Goal: Task Accomplishment & Management: Use online tool/utility

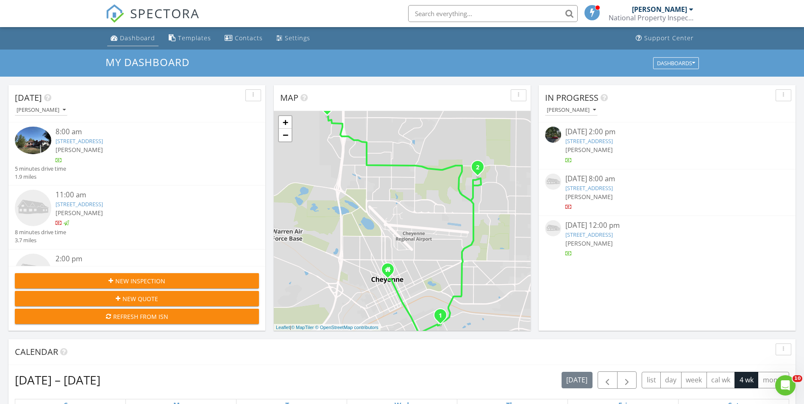
click at [141, 39] on div "Dashboard" at bounding box center [137, 38] width 35 height 8
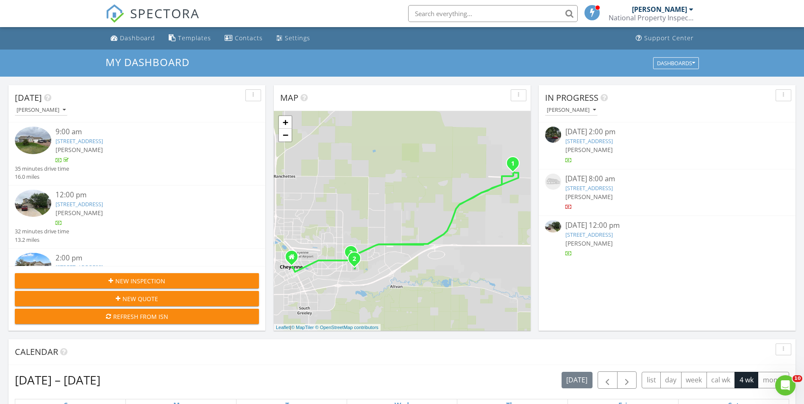
click at [125, 216] on div "[PERSON_NAME]" at bounding box center [146, 212] width 183 height 9
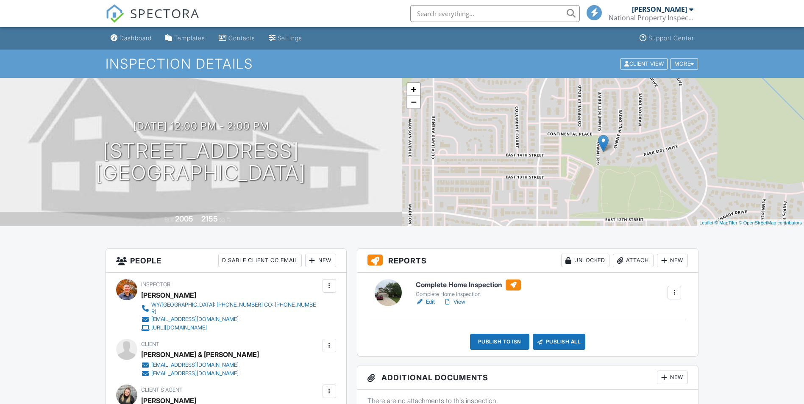
click at [665, 264] on div at bounding box center [664, 260] width 8 height 8
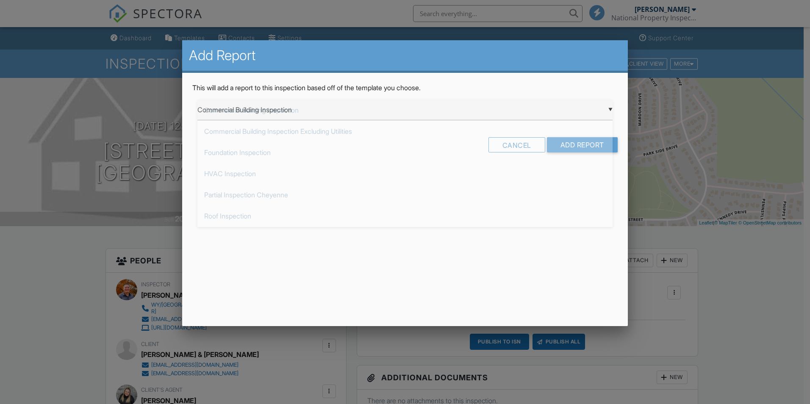
click at [344, 106] on div "▼ Commercial Building Inspection Commercial Building Inspection Commercial Buil…" at bounding box center [404, 110] width 415 height 21
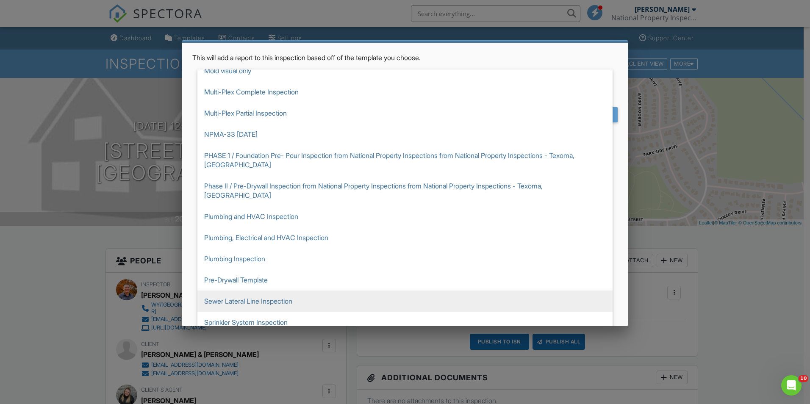
scroll to position [42, 0]
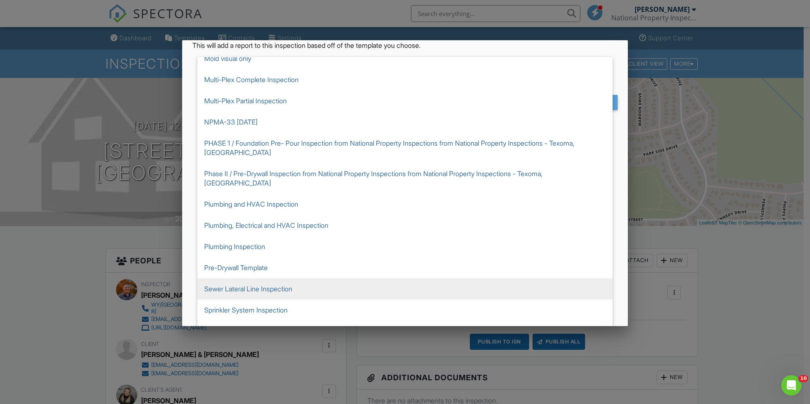
click at [311, 281] on span "Sewer Lateral Line Inspection" at bounding box center [404, 288] width 415 height 21
type input "Sewer Lateral Line Inspection"
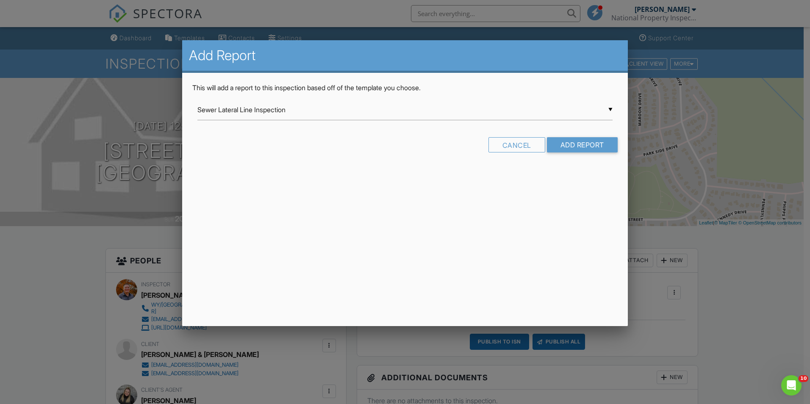
scroll to position [0, 0]
click at [577, 147] on input "Add Report" at bounding box center [582, 144] width 71 height 15
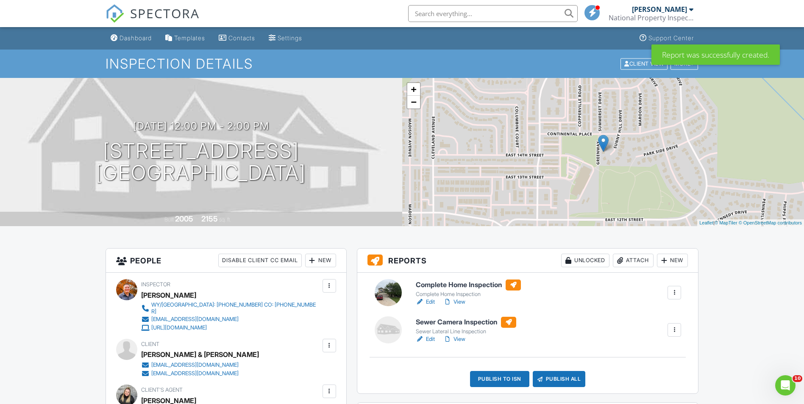
click at [427, 337] on link "Edit" at bounding box center [425, 339] width 19 height 8
